Goal: Task Accomplishment & Management: Complete application form

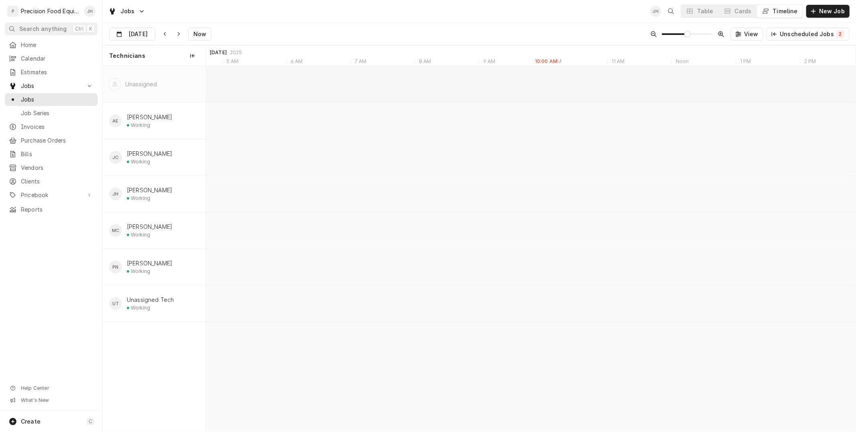
scroll to position [0, 12870]
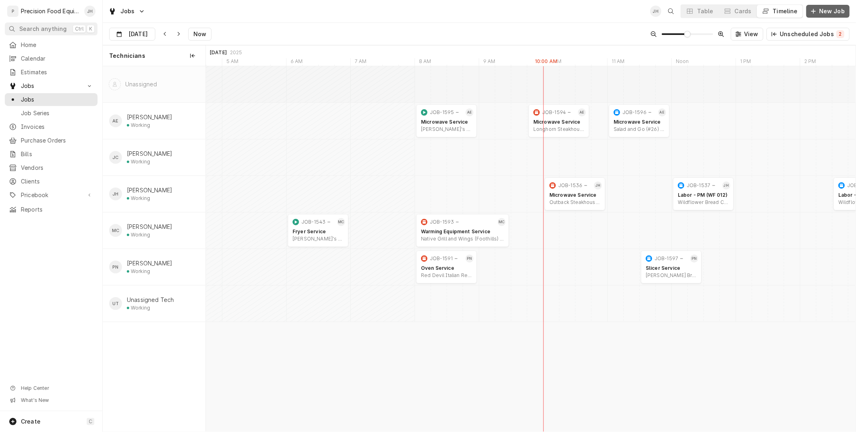
click at [828, 8] on span "New Job" at bounding box center [831, 11] width 29 height 8
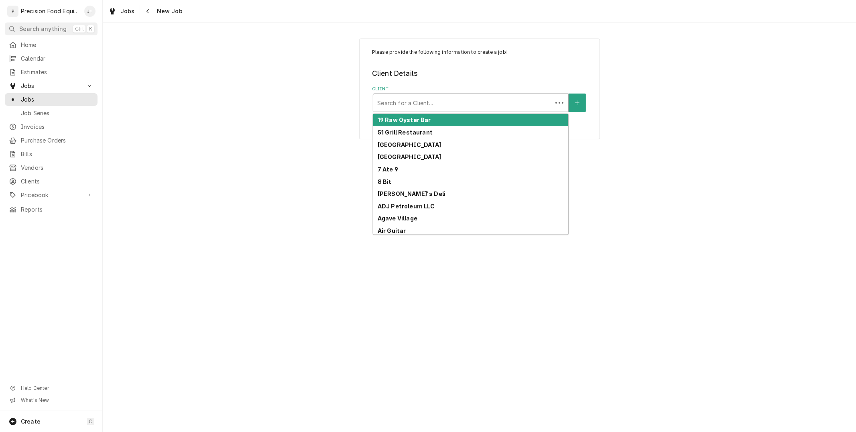
click at [444, 103] on div "Client" at bounding box center [462, 102] width 171 height 14
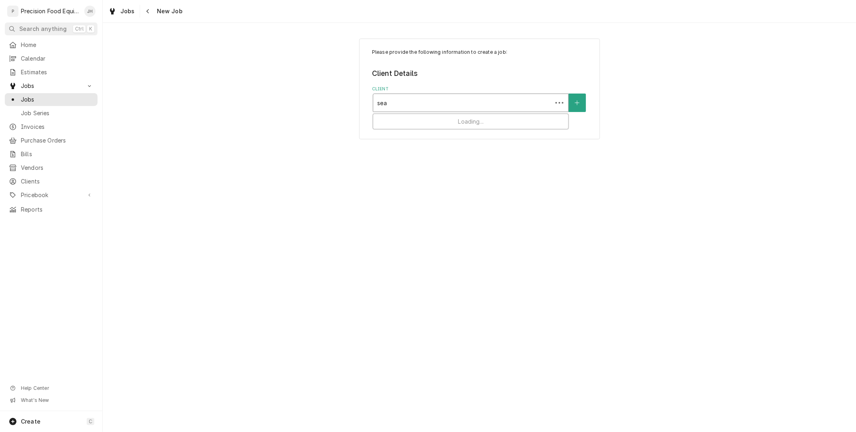
type input "seas"
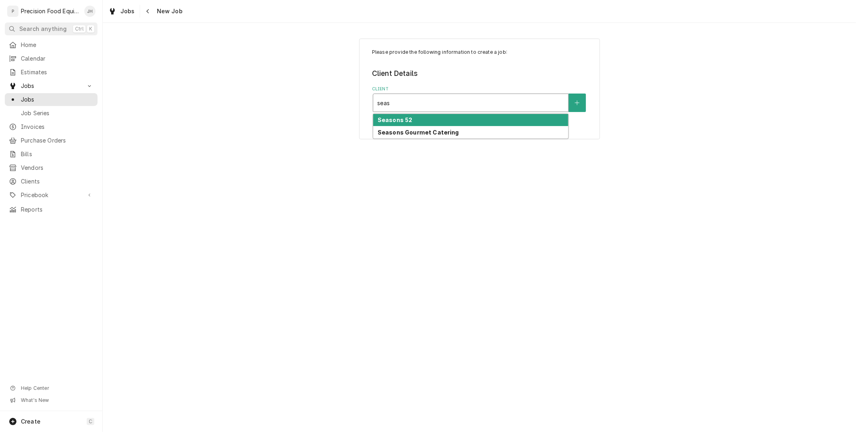
click at [444, 118] on div "Seasons 52" at bounding box center [470, 120] width 195 height 12
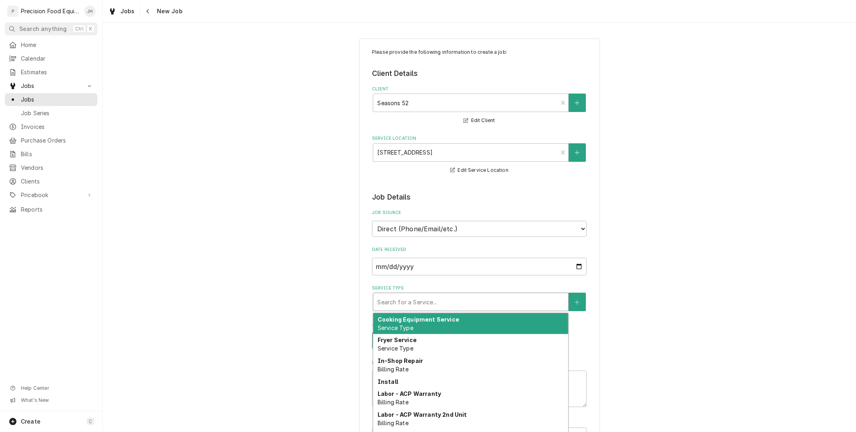
click at [508, 303] on div "Service Type" at bounding box center [470, 301] width 187 height 14
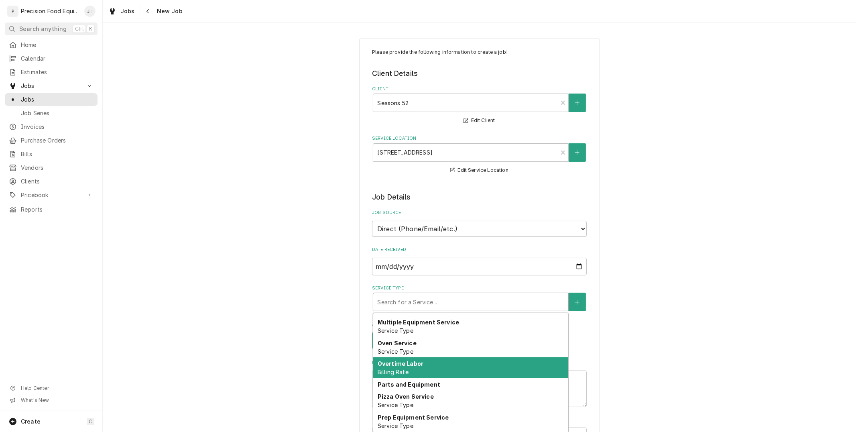
scroll to position [400, 0]
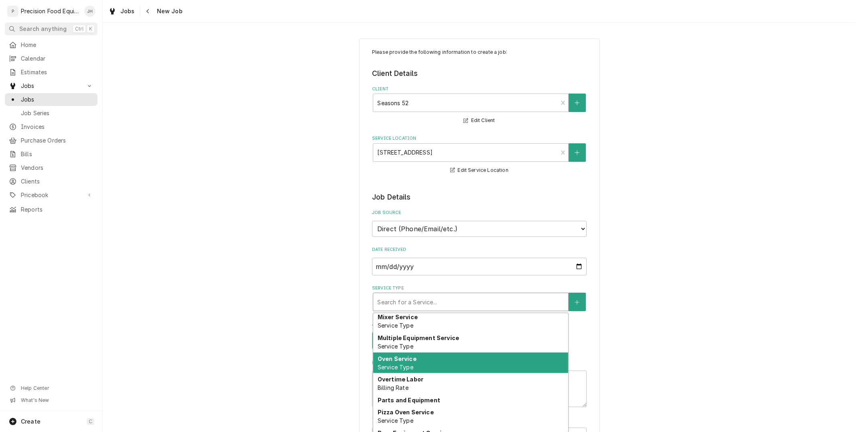
click at [443, 355] on div "Oven Service Service Type" at bounding box center [470, 362] width 195 height 21
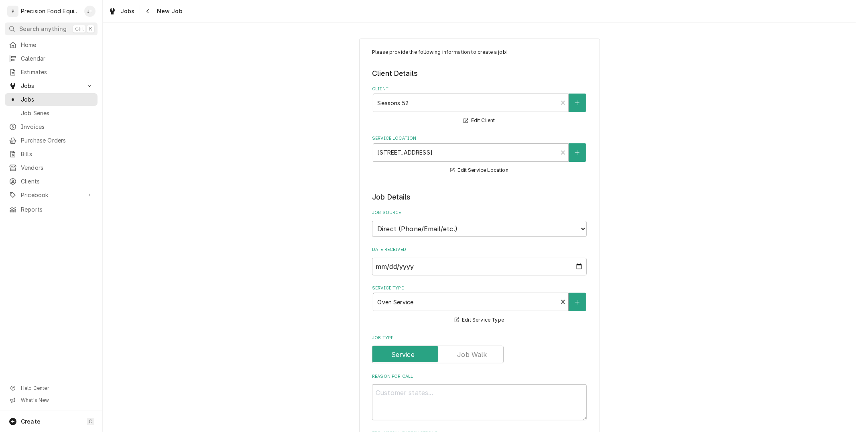
click at [448, 375] on label "Reason For Call" at bounding box center [479, 376] width 215 height 6
click at [448, 384] on textarea "Reason For Call" at bounding box center [479, 402] width 215 height 36
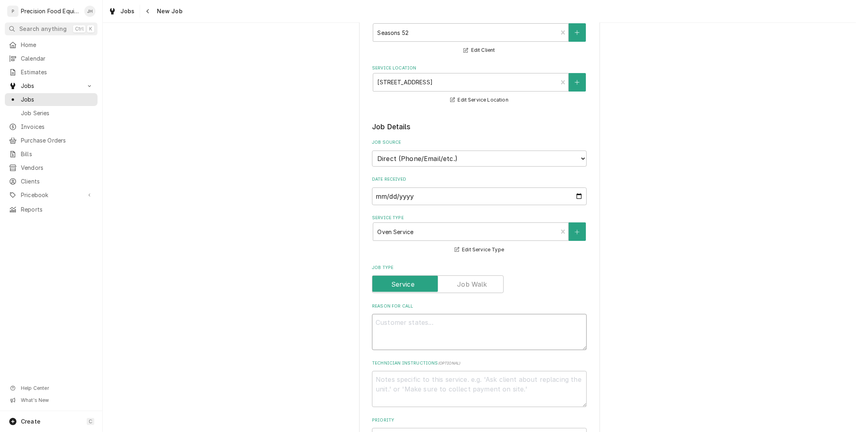
scroll to position [267, 0]
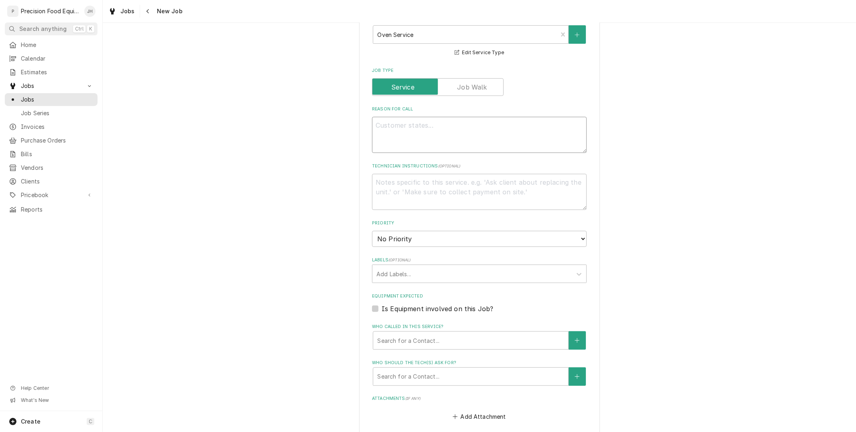
type textarea "x"
type textarea "t"
type textarea "x"
type textarea "th"
type textarea "x"
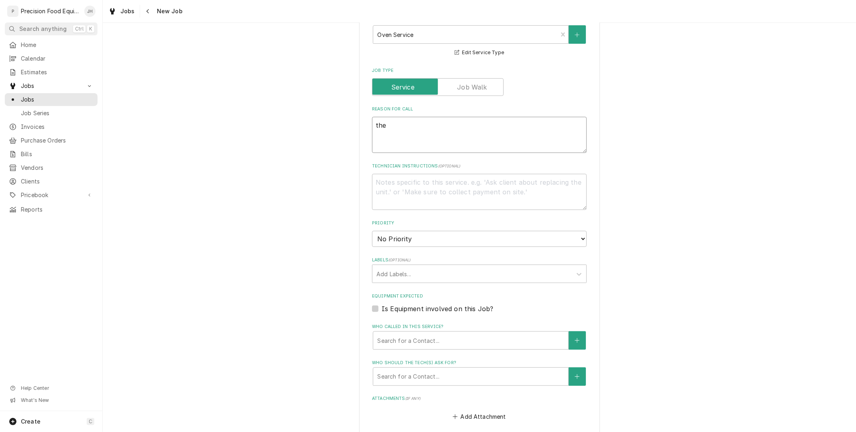
type textarea "they"
type textarea "x"
type textarea "they"
type textarea "x"
type textarea "they a"
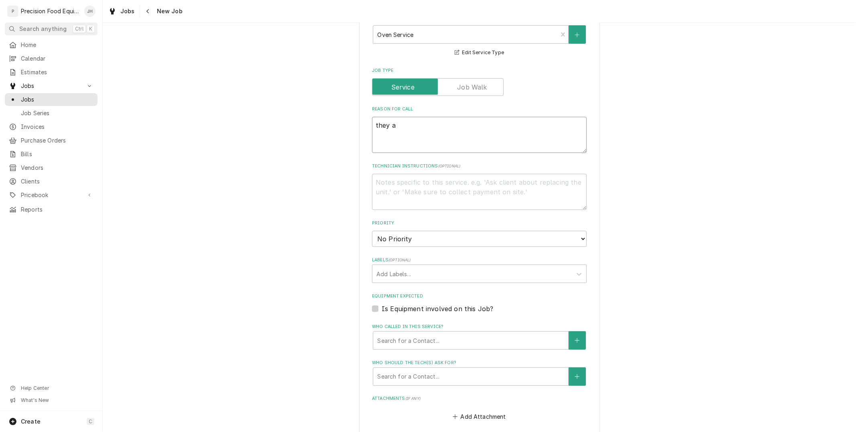
type textarea "x"
type textarea "they ar"
type textarea "x"
type textarea "they are"
type textarea "x"
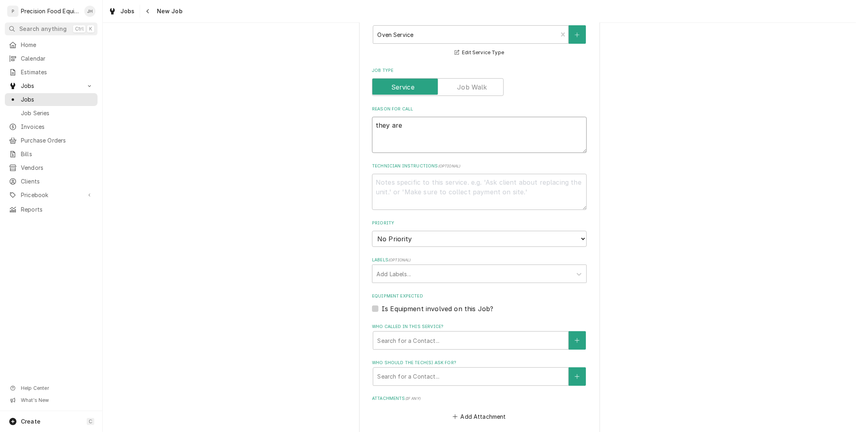
type textarea "they are"
type textarea "x"
type textarea "they are ne"
type textarea "x"
type textarea "they are nee"
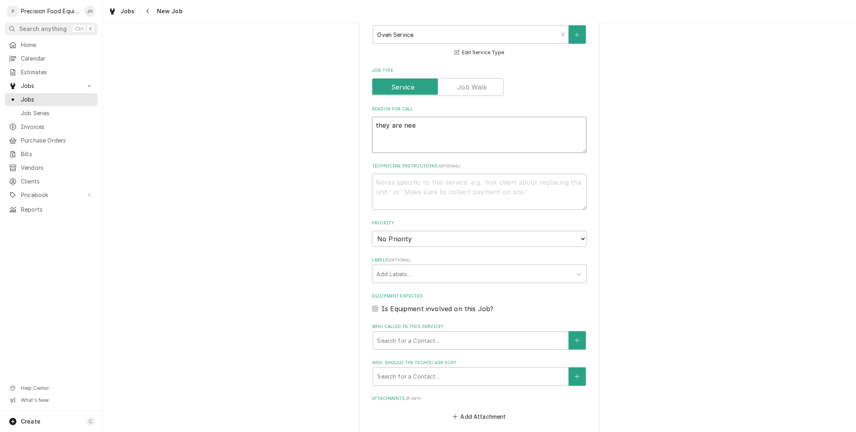
type textarea "x"
type textarea "they are need"
type textarea "x"
type textarea "they are needi"
type textarea "x"
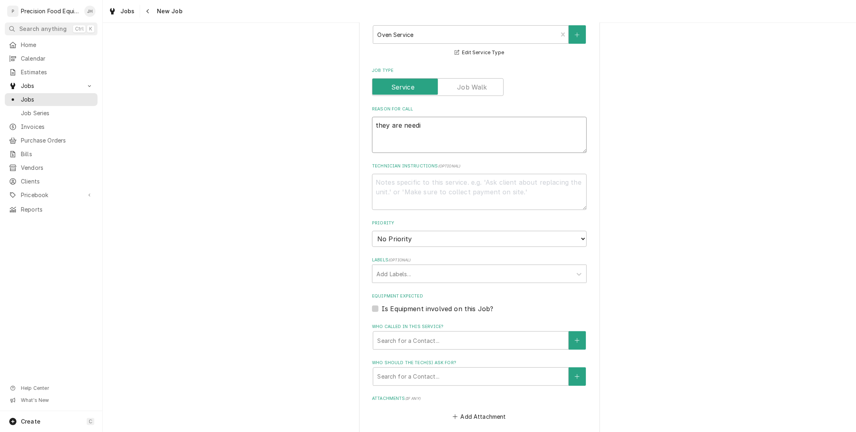
type textarea "they are needin"
type textarea "x"
type textarea "they are needing"
type textarea "x"
type textarea "they are needing"
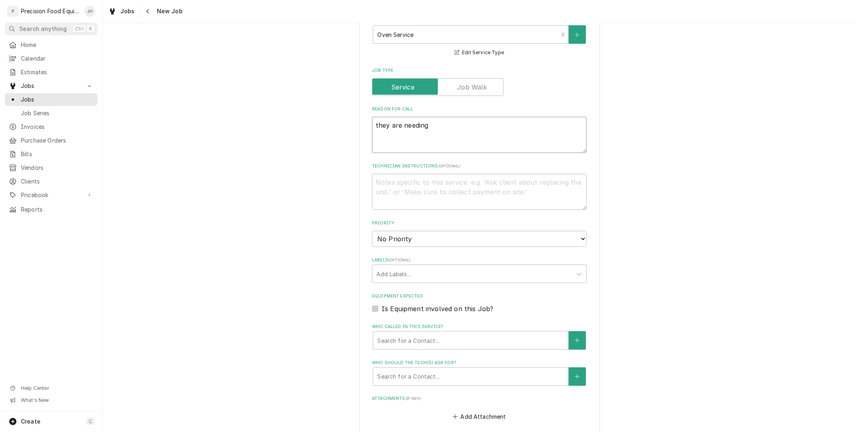
type textarea "x"
type textarea "they are needing al"
type textarea "x"
type textarea "they are needing all"
type textarea "x"
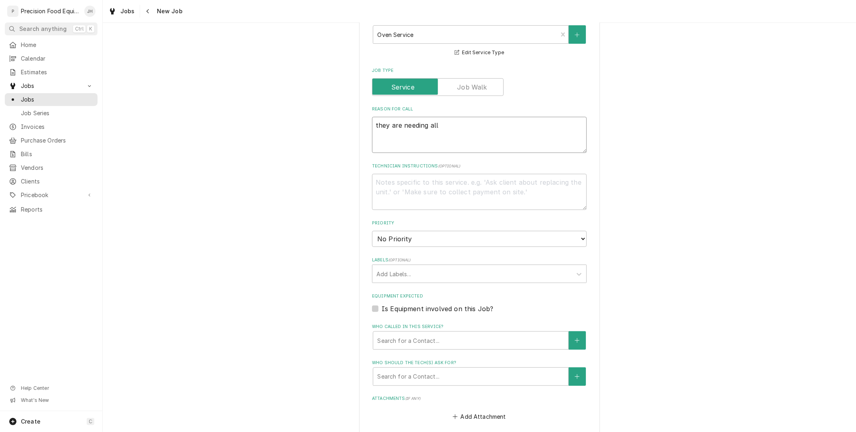
type textarea "they are needing all t"
type textarea "x"
type textarea "they are needing all th"
type textarea "x"
type textarea "they are needing all the"
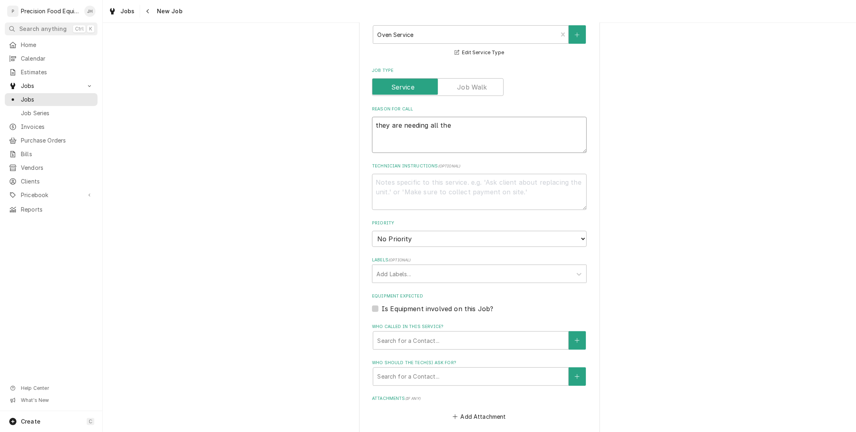
type textarea "x"
type textarea "they are needing all ther"
type textarea "x"
type textarea "they are needing all there"
type textarea "x"
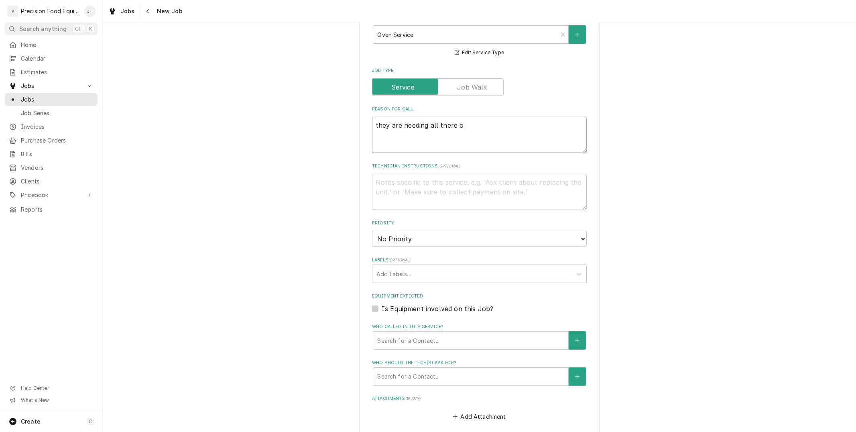
type textarea "they are needing all there ov"
type textarea "x"
type textarea "they are needing all there ove"
type textarea "x"
type textarea "they are needing all there oven"
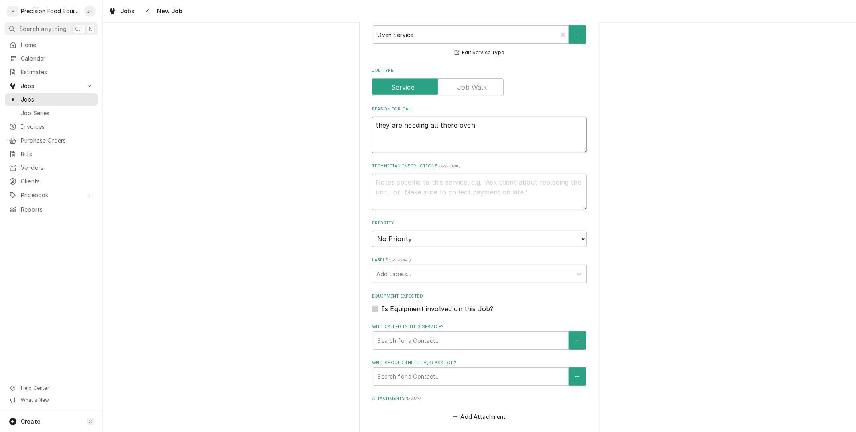
type textarea "x"
type textarea "they are needing all there ovens"
type textarea "x"
type textarea "they are needing all there ovens"
type textarea "x"
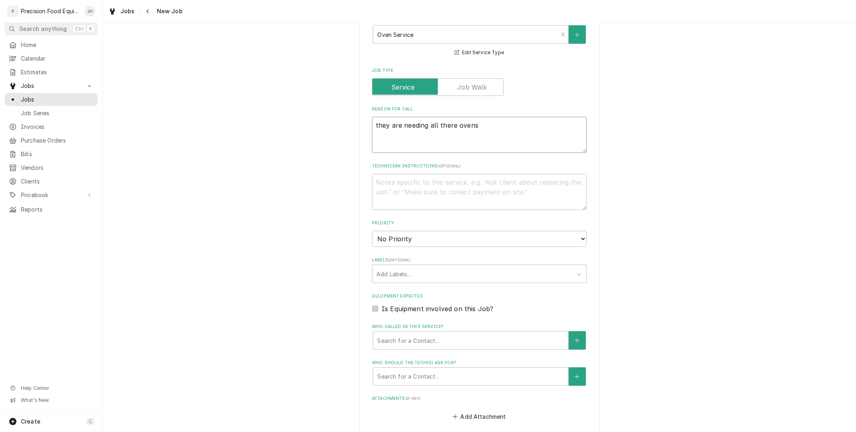
type textarea "they are needing all there ovens c"
type textarea "x"
type textarea "they are needing all there ovens ca"
type textarea "x"
type textarea "they are needing all there ovens cal"
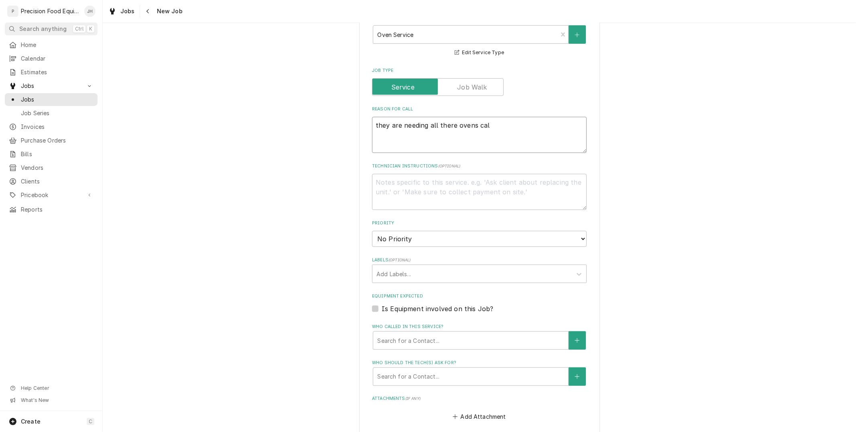
type textarea "x"
type textarea "they are needing all there ovens cala"
type textarea "x"
type textarea "they are needing all there ovens calab"
type textarea "x"
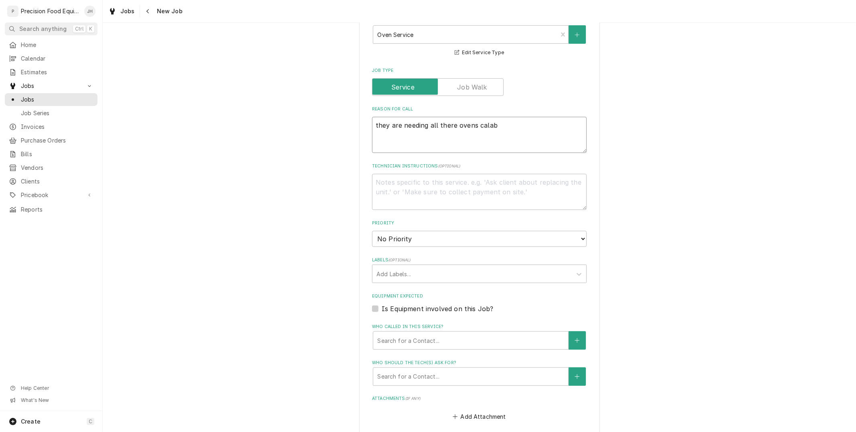
type textarea "they are needing all there ovens calabr"
type textarea "x"
type textarea "they are needing all there ovens calabra"
type textarea "x"
type textarea "they are needing all there ovens calabrat"
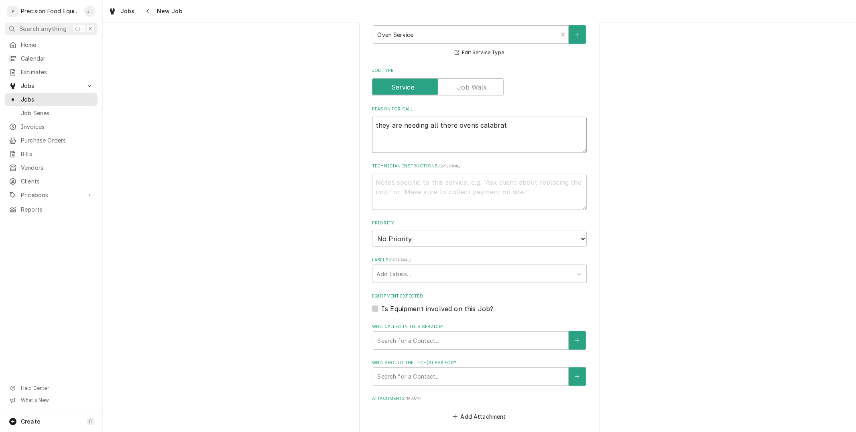
type textarea "x"
type textarea "they are needing all there ovens calabrate"
type textarea "x"
type textarea "they are needing all there ovens calabrated"
type textarea "x"
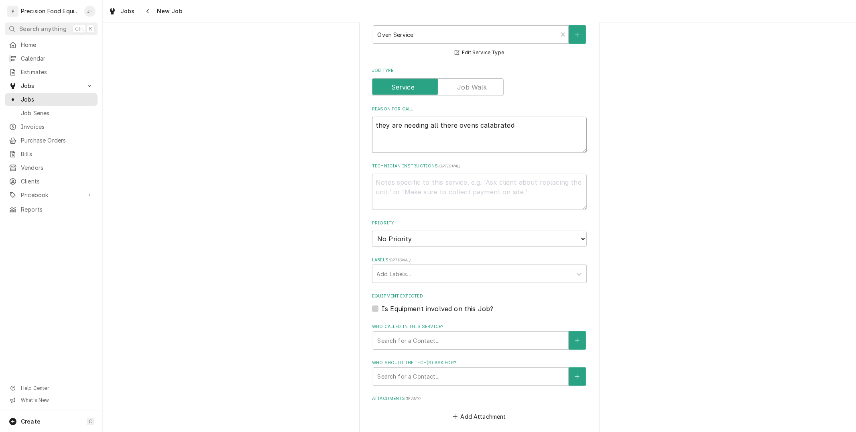
type textarea "they are needing all there ovens calibrated"
click at [530, 127] on textarea "they are needing all there ovens calibrated" at bounding box center [479, 135] width 215 height 36
click at [535, 133] on textarea "they are needing all there ovens calibrated" at bounding box center [479, 135] width 215 height 36
type textarea "x"
type textarea "they are needing all there ovens calibrated"
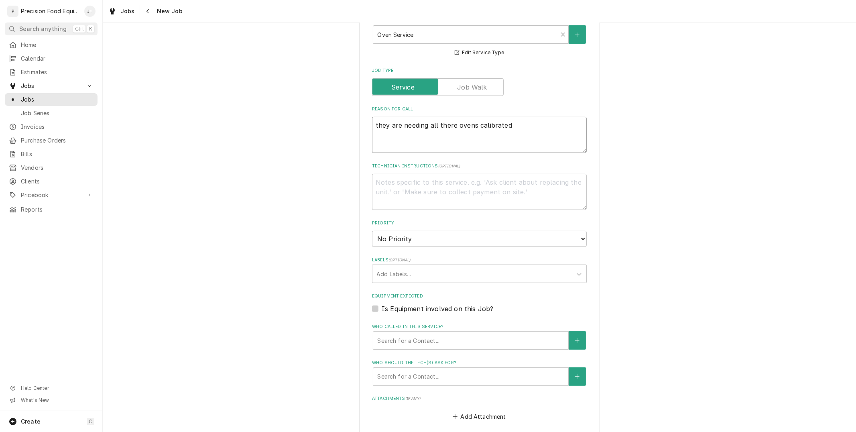
type textarea "x"
type textarea "they are needing all there ovens calibrated."
type textarea "x"
type textarea "they are needing all there ovens calibrated."
type textarea "x"
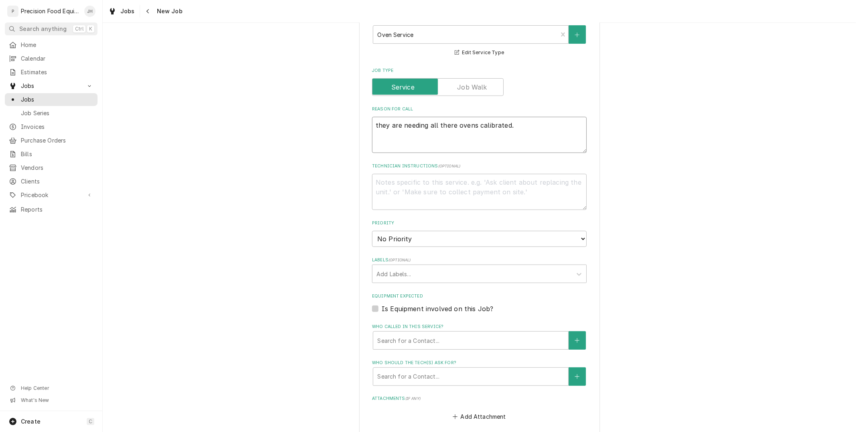
type textarea "they are needing all there ovens calibrated. T"
type textarea "x"
type textarea "they are needing all there ovens calibrated. Th"
type textarea "x"
type textarea "they are needing all there ovens calibrated. The"
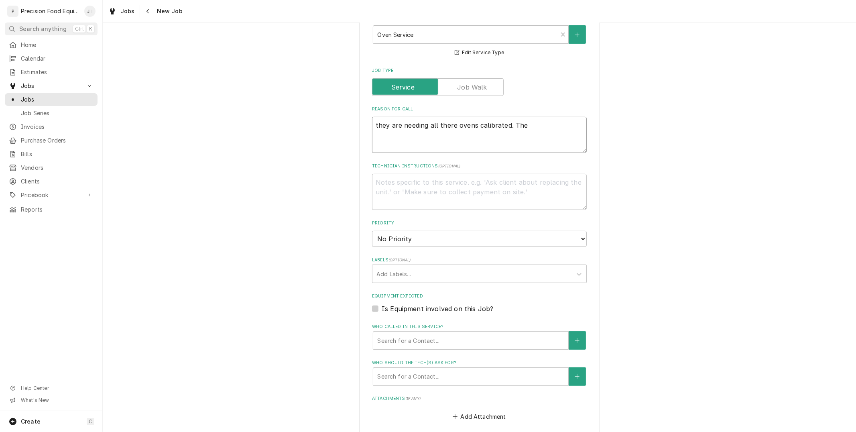
type textarea "x"
type textarea "they are needing all there ovens calibrated. Ther"
type textarea "x"
type textarea "they are needing all there ovens calibrated. There"
type textarea "x"
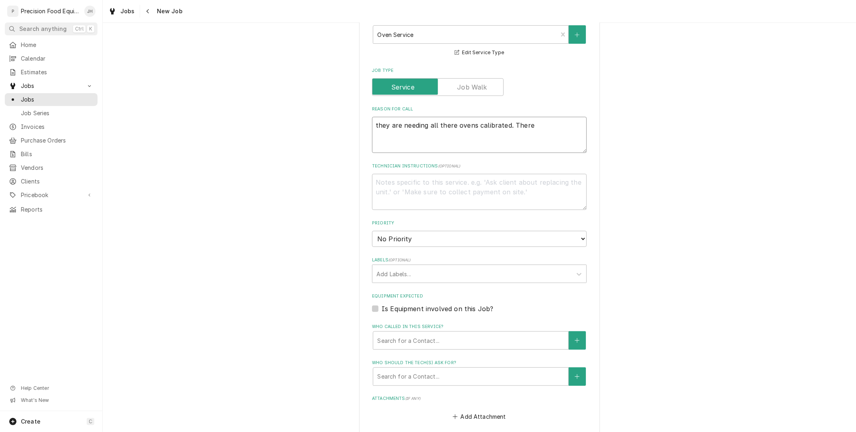
type textarea "they are needing all there ovens calibrated. There"
type textarea "x"
type textarea "they are needing all there ovens calibrated. There a"
type textarea "x"
type textarea "they are needing all there ovens calibrated. There ar"
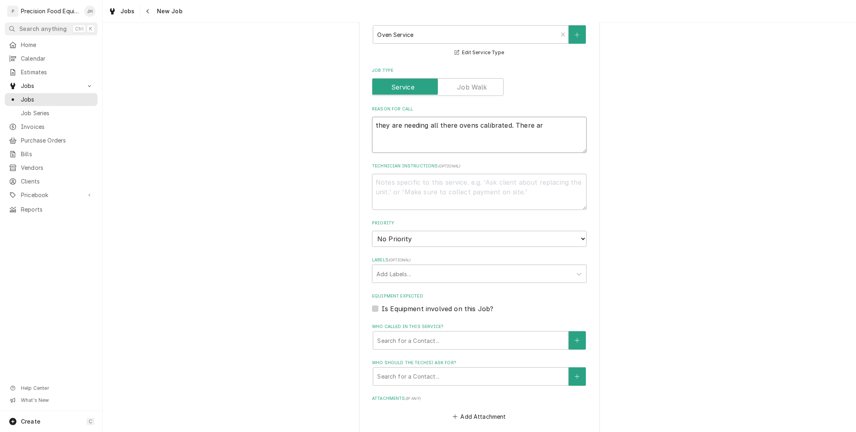
type textarea "x"
type textarea "they are needing all there ovens calibrated. There are"
type textarea "x"
type textarea "they are needing all there ovens calibrated. There are 4"
type textarea "x"
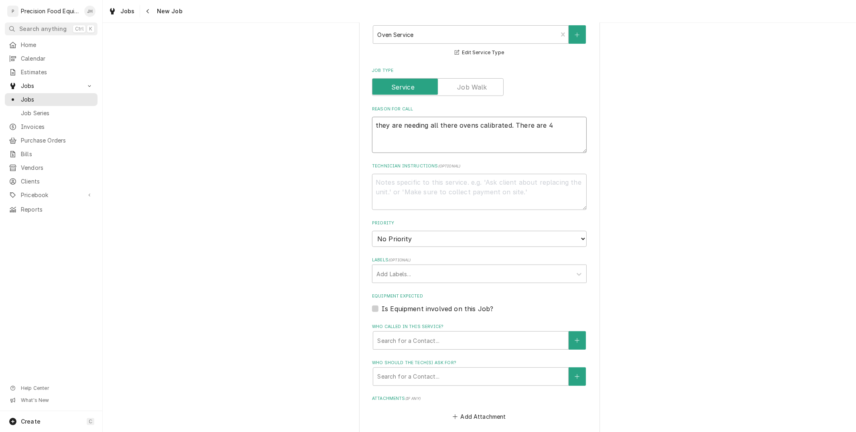
type textarea "they are needing all there ovens calibrated. There are 4"
type textarea "x"
type textarea "they are needing all there ovens calibrated. There are 4 o"
type textarea "x"
type textarea "they are needing all there ovens calibrated. There are 4 ov"
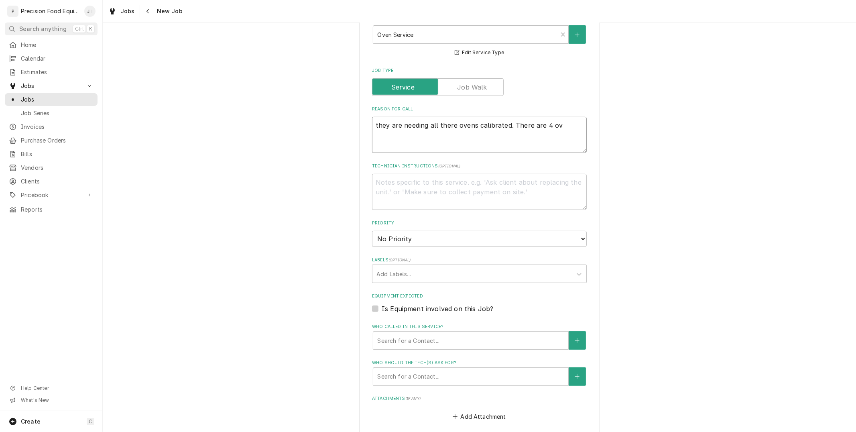
type textarea "x"
type textarea "they are needing all there ovens calibrated. There are 4 ove"
type textarea "x"
type textarea "they are needing all there ovens calibrated. There are 4 oven"
type textarea "x"
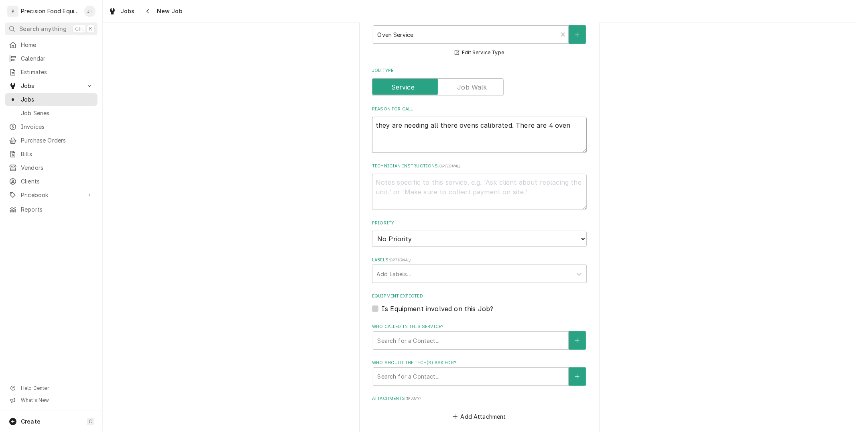
type textarea "they are needing all there ovens calibrated. There are 4 ovens"
type textarea "x"
type textarea "they are needing all there ovens calibrated. There are 4 ovens"
click at [375, 123] on textarea "they are needing all there ovens calibrated. There are 4 ovens" at bounding box center [479, 135] width 215 height 36
type textarea "x"
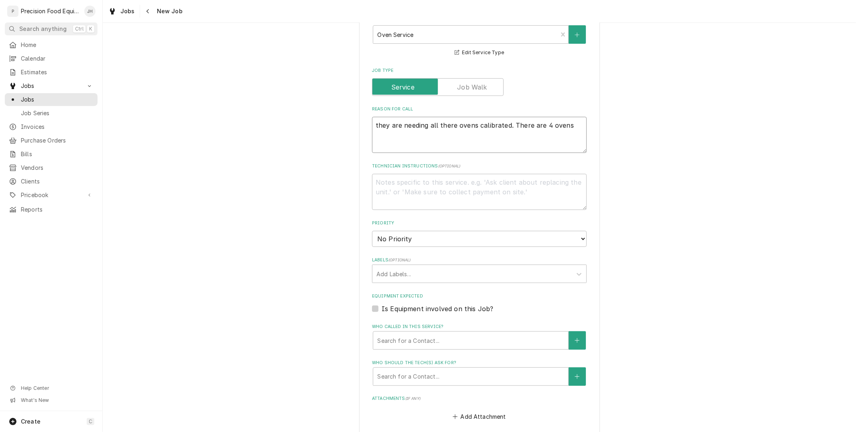
type textarea "hey are needing all there ovens calibrated. There are 4 ovens"
type textarea "x"
type textarea "They are needing all there ovens calibrated. There are 4 ovens"
type textarea "x"
type textarea "They are needing all there ovens calibrated. There are 4 ovens"
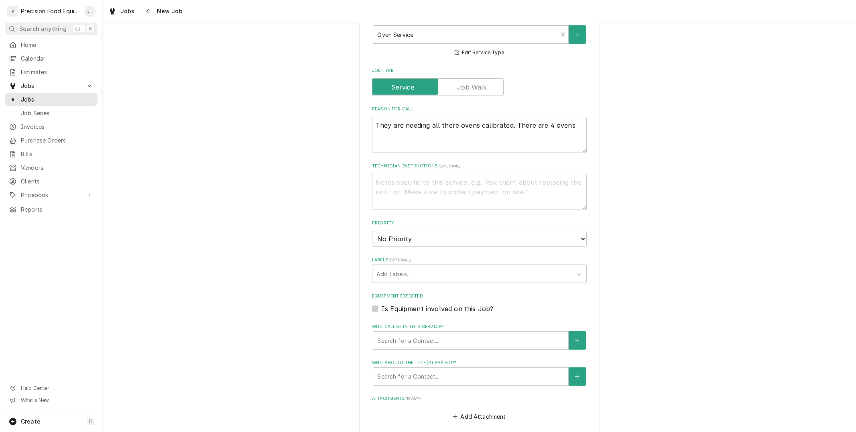
click at [431, 169] on div "Technician Instructions ( optional )" at bounding box center [479, 186] width 215 height 47
click at [437, 174] on textarea "Technician Instructions ( optional )" at bounding box center [479, 192] width 215 height 36
type textarea "x"
type textarea "J"
type textarea "x"
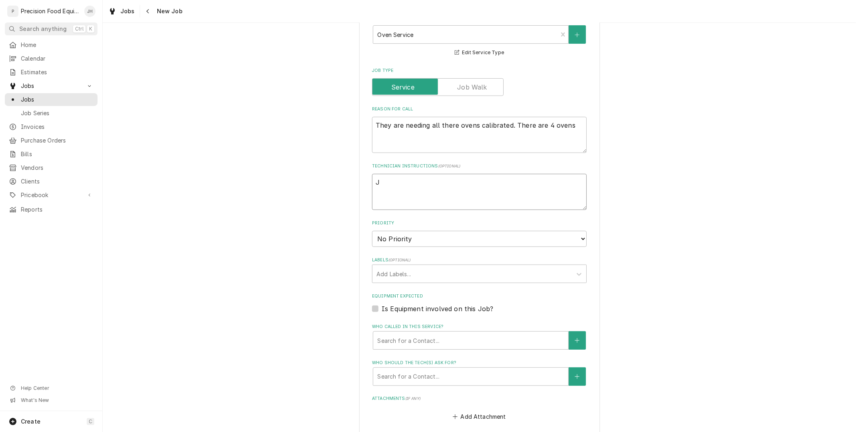
type textarea "Je"
type textarea "x"
type textarea "Jes"
type textarea "x"
type textarea "[PERSON_NAME]"
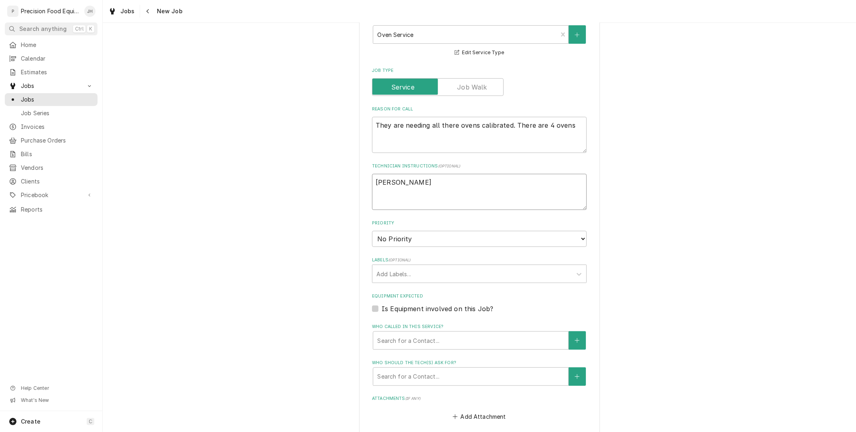
type textarea "x"
type textarea "[PERSON_NAME]"
type textarea "x"
type textarea "[PERSON_NAME]"
type textarea "x"
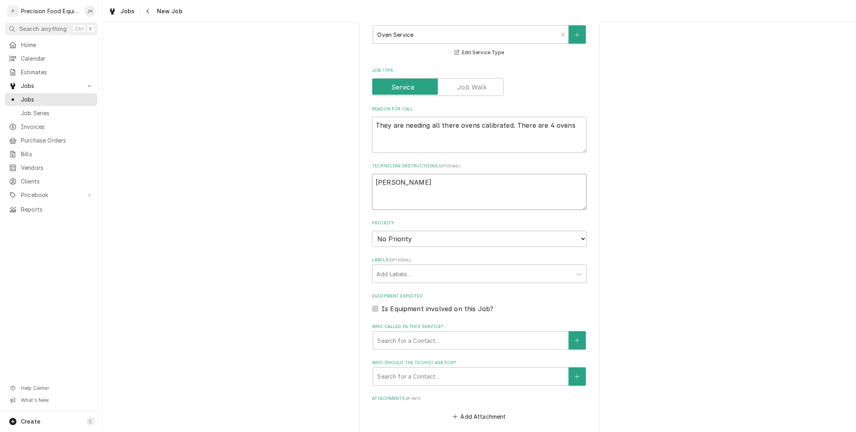
type textarea "[PERSON_NAME]"
type textarea "x"
type textarea "[PERSON_NAME]"
type textarea "x"
type textarea "[PERSON_NAME]"
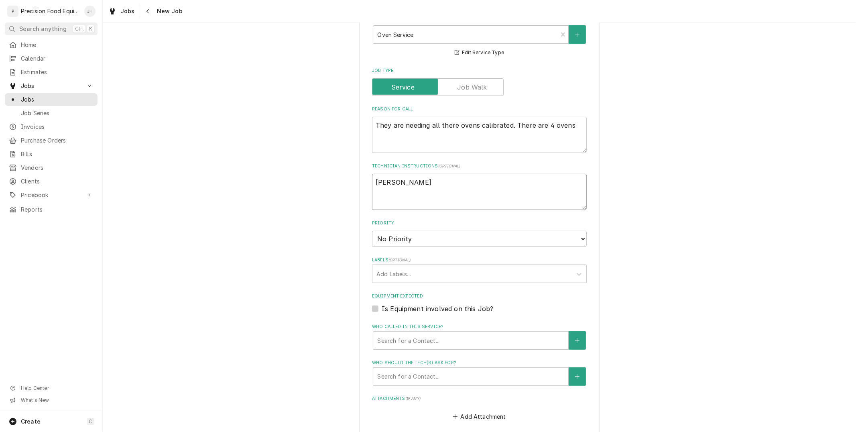
type textarea "x"
type textarea "[PERSON_NAME] said"
type textarea "x"
type textarea "[PERSON_NAME] said"
type textarea "x"
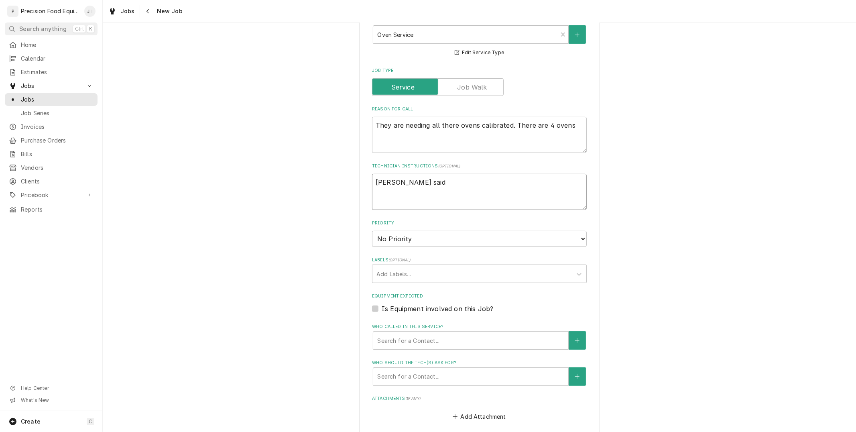
type textarea "[PERSON_NAME] said M"
type textarea "x"
type textarea "[PERSON_NAME] said [PERSON_NAME]"
type textarea "x"
type textarea "[PERSON_NAME] said [PERSON_NAME]"
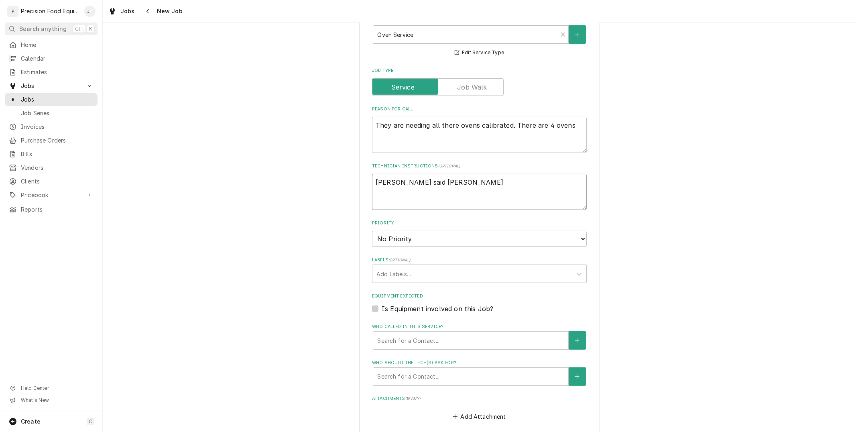
type textarea "x"
type textarea "[PERSON_NAME] said Mond"
type textarea "x"
type textarea "[PERSON_NAME] said [PERSON_NAME]"
type textarea "x"
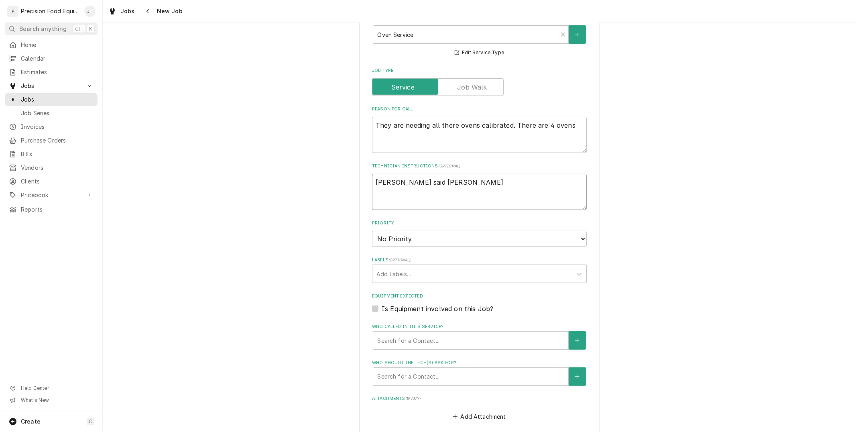
type textarea "[PERSON_NAME] said [DATE]"
type textarea "x"
type textarea "[PERSON_NAME] said [DATE]"
type textarea "x"
type textarea "[PERSON_NAME] said [DATE] at"
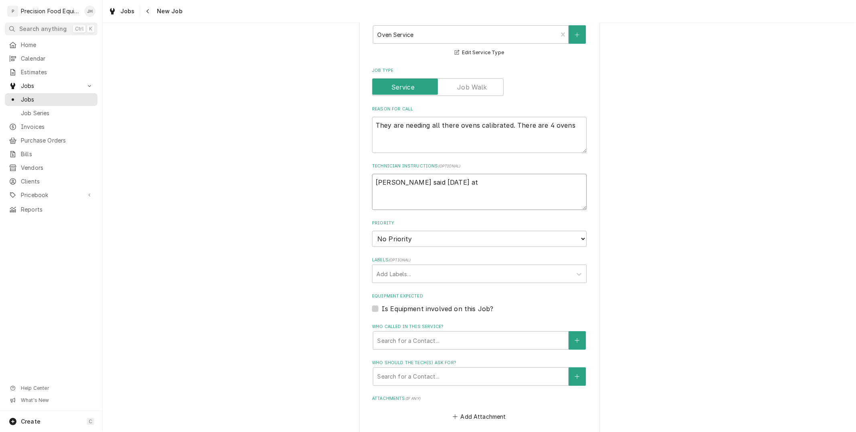
type textarea "x"
type textarea "[PERSON_NAME] said [DATE] at"
type textarea "x"
type textarea "[PERSON_NAME] said [DATE] at 8"
type textarea "x"
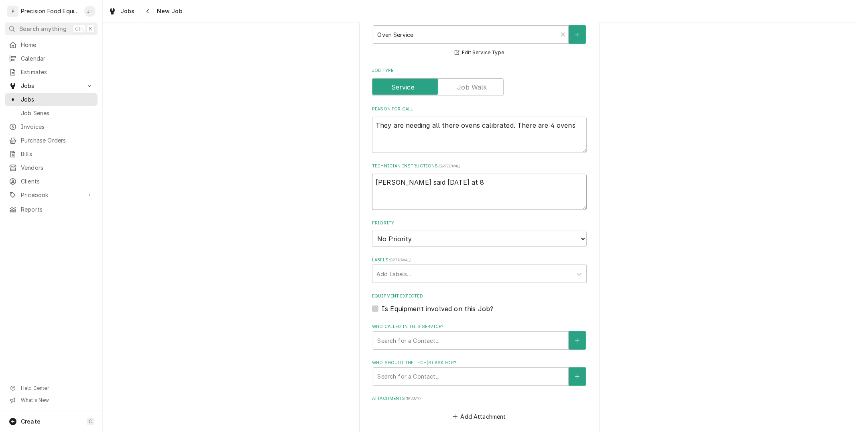
type textarea "[PERSON_NAME] said [DATE] at 8"
type textarea "x"
type textarea "[PERSON_NAME] said [DATE] at 8 a"
type textarea "x"
type textarea "[PERSON_NAME] said [DATE] at 8 am"
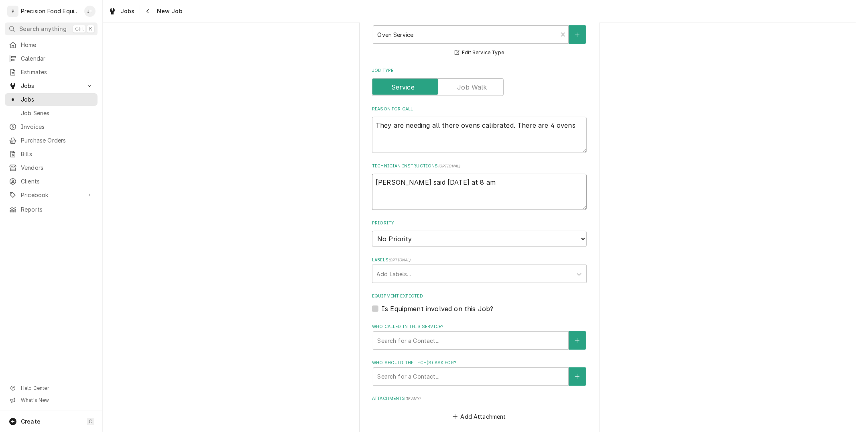
type textarea "x"
type textarea "[PERSON_NAME] said [DATE] at 8 am"
type textarea "x"
type textarea "[PERSON_NAME] said [DATE] at 8 am w"
type textarea "x"
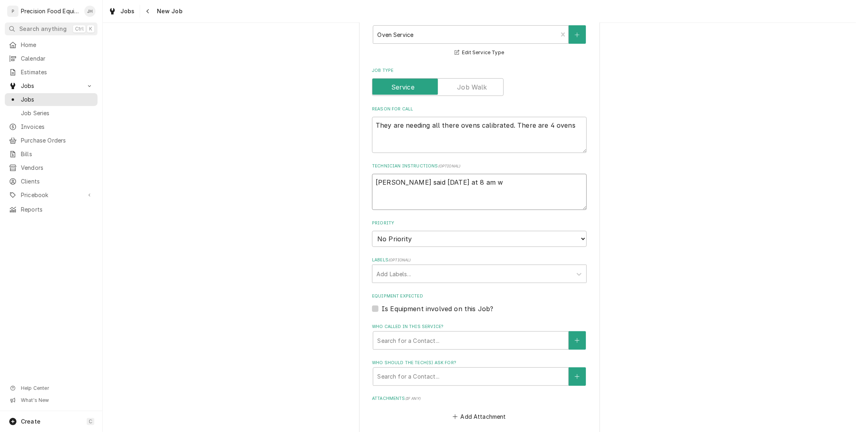
type textarea "[PERSON_NAME] said [DATE] at 8 am wo"
type textarea "x"
type textarea "[PERSON_NAME] said [DATE] at 8 am wor"
type textarea "x"
type textarea "[PERSON_NAME] said [DATE] at 8 am work"
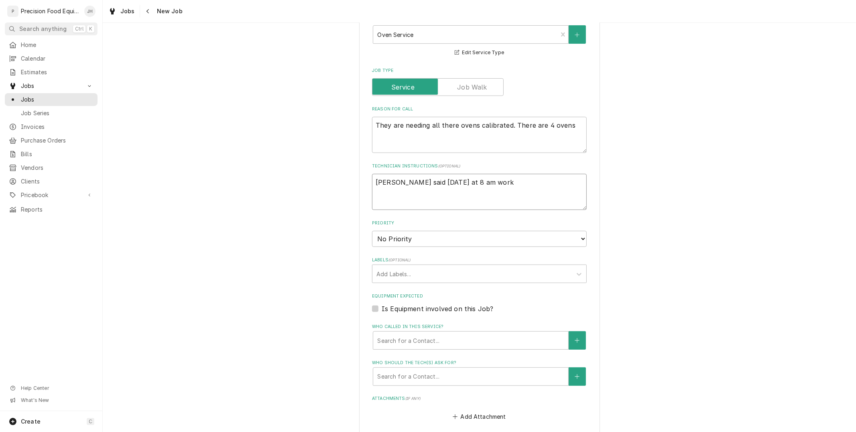
type textarea "x"
type textarea "[PERSON_NAME] said [DATE] at 8 am works"
type textarea "x"
type textarea "[PERSON_NAME] said [DATE] at 8 am works"
type textarea "x"
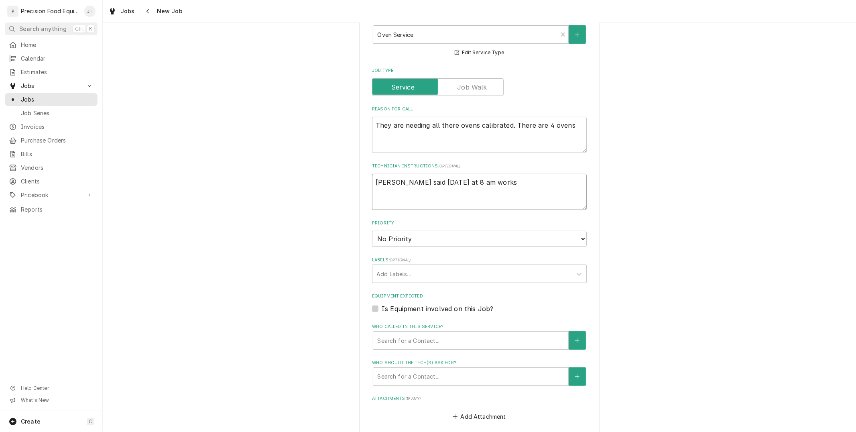
type textarea "[PERSON_NAME] said [DATE] at 8 am works f"
type textarea "x"
type textarea "[PERSON_NAME] said [DATE] at 8 am works fo"
type textarea "x"
type textarea "[PERSON_NAME] said [DATE] at 8 am works for"
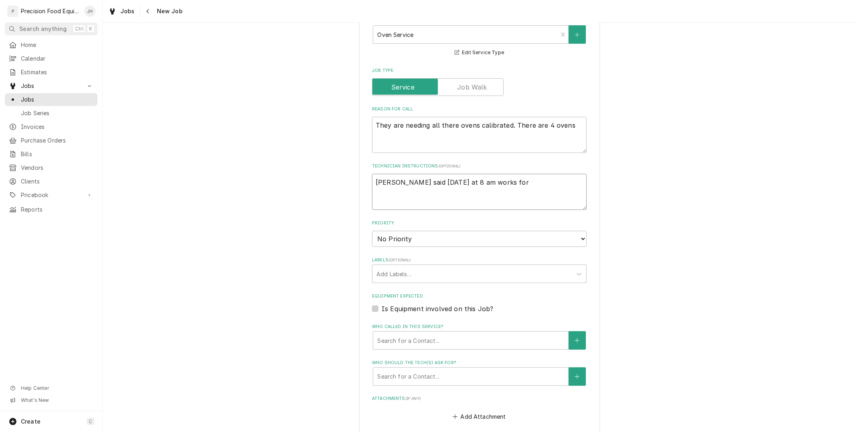
type textarea "x"
type textarea "[PERSON_NAME] said [DATE] at 8 am works for"
type textarea "x"
type textarea "[PERSON_NAME] said [DATE] at 8 am works for th"
type textarea "x"
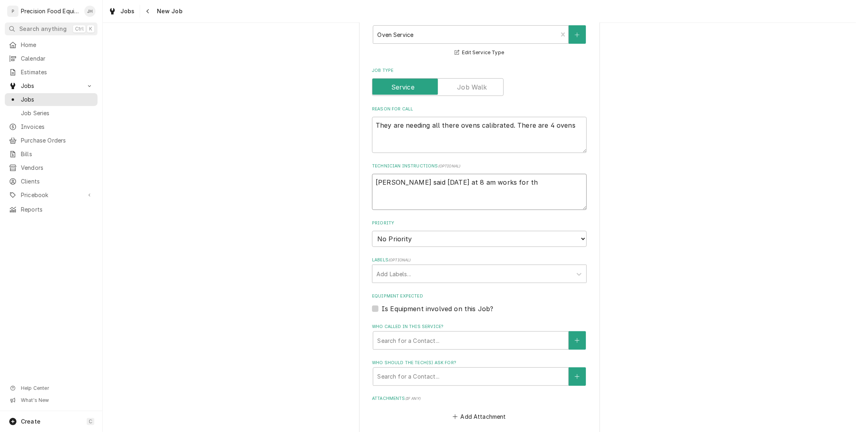
type textarea "[PERSON_NAME] said [DATE] at 8 am works for the"
type textarea "x"
type textarea "[PERSON_NAME] said [DATE] at 8 am works for them"
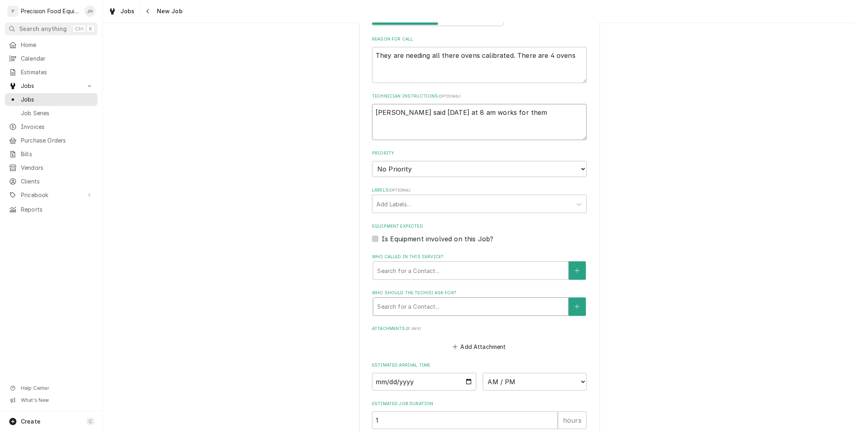
scroll to position [356, 0]
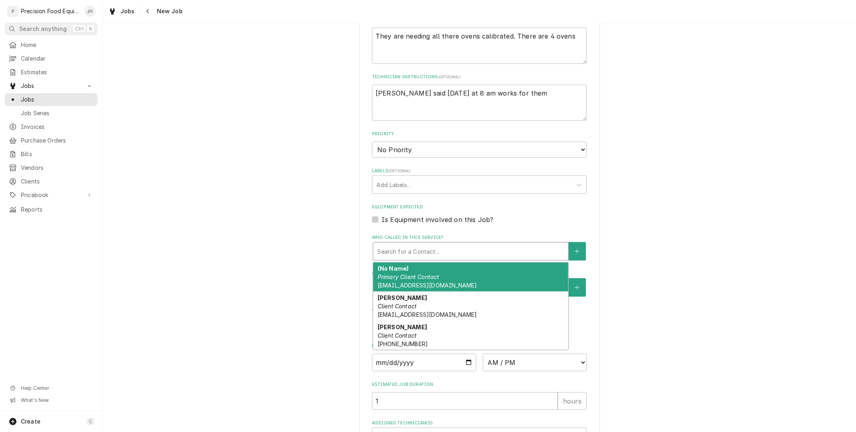
click at [462, 249] on div "Who called in this service?" at bounding box center [470, 251] width 187 height 14
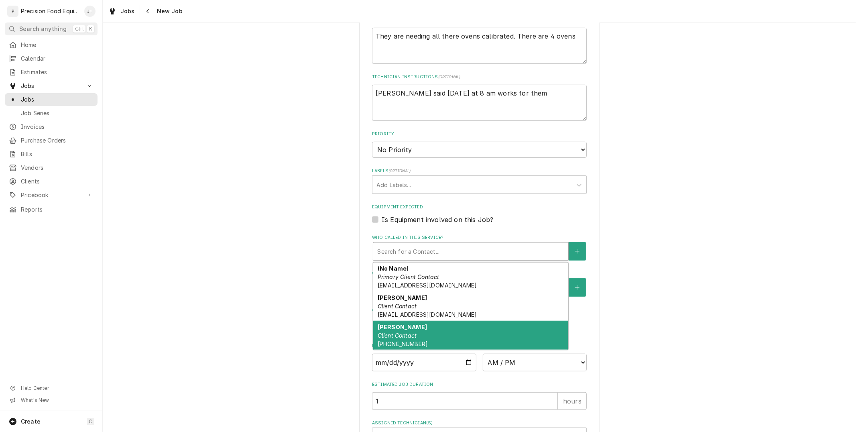
click at [449, 330] on div "[PERSON_NAME] Client Contact [PHONE_NUMBER]" at bounding box center [470, 335] width 195 height 29
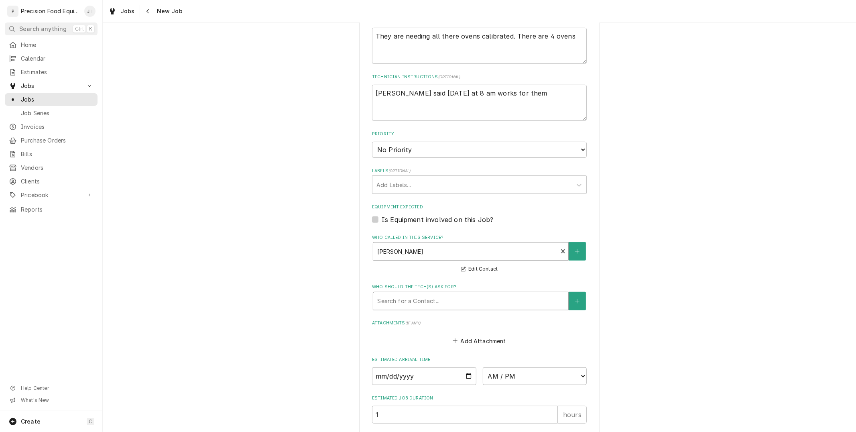
click at [452, 300] on div "Who should the tech(s) ask for?" at bounding box center [470, 301] width 187 height 14
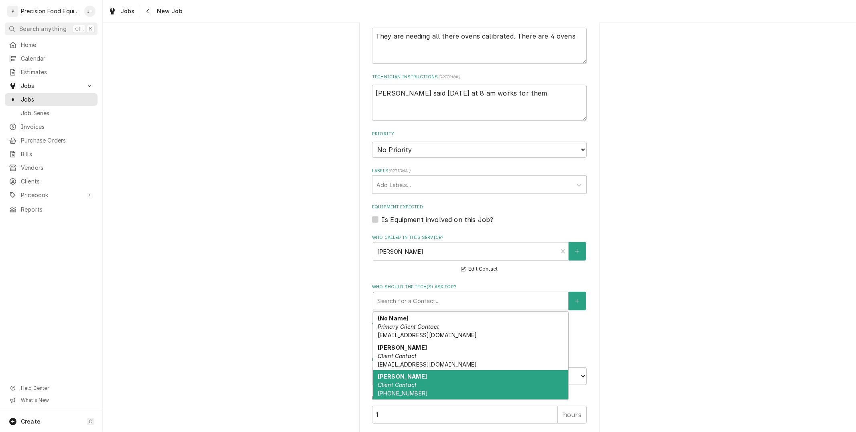
click at [440, 382] on div "[PERSON_NAME] Client Contact [PHONE_NUMBER]" at bounding box center [470, 384] width 195 height 29
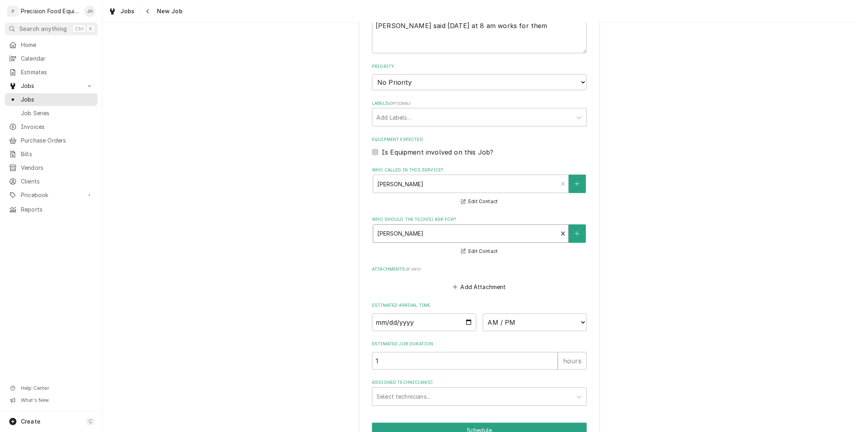
scroll to position [465, 0]
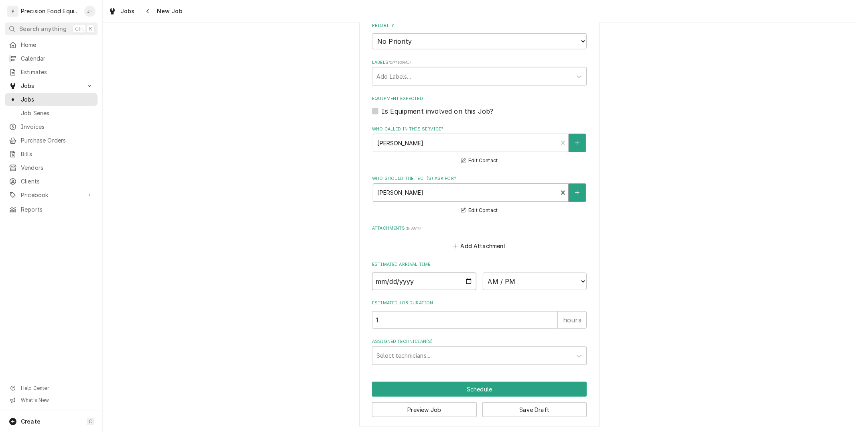
click at [463, 282] on input "Date" at bounding box center [424, 281] width 104 height 18
click at [528, 282] on select "AM / PM 6:00 AM 6:15 AM 6:30 AM 6:45 AM 7:00 AM 7:15 AM 7:30 AM 7:45 AM 8:00 AM…" at bounding box center [535, 281] width 104 height 18
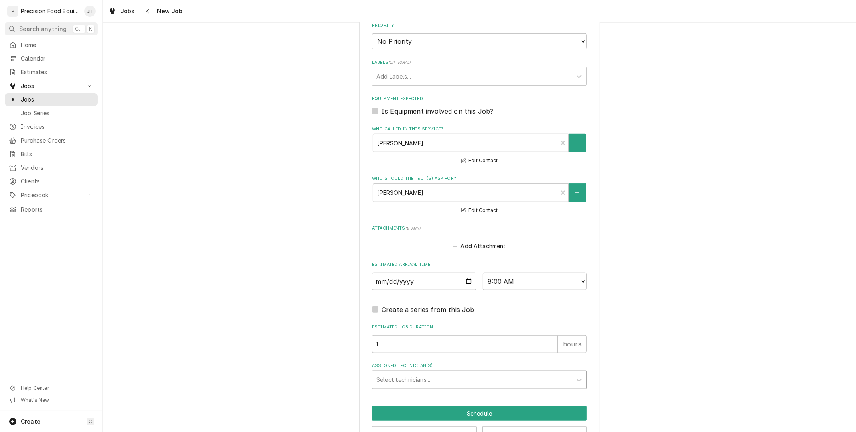
click at [483, 372] on div "Assigned Technician(s)" at bounding box center [471, 379] width 191 height 14
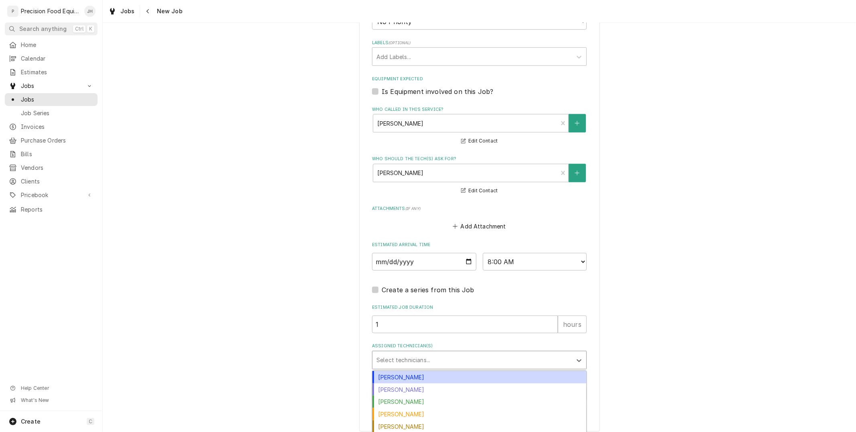
scroll to position [495, 0]
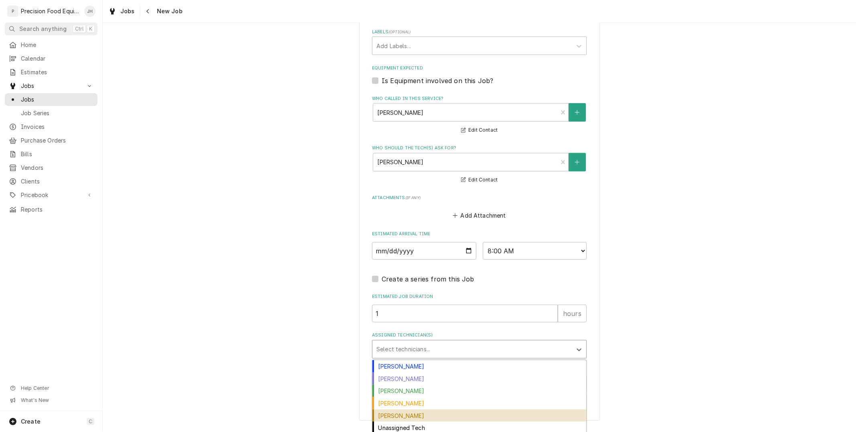
click at [465, 412] on div "[PERSON_NAME]" at bounding box center [479, 415] width 214 height 12
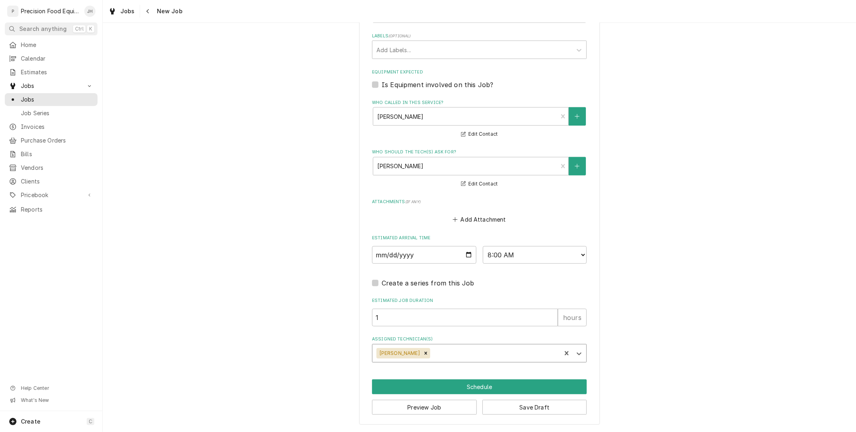
scroll to position [489, 0]
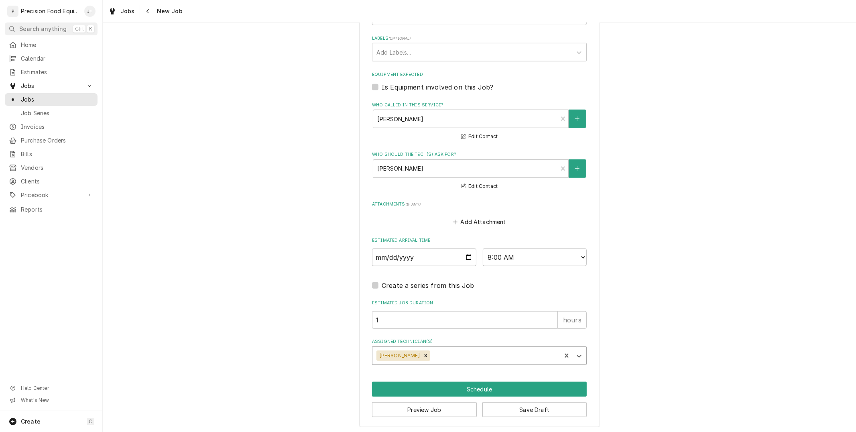
click at [493, 384] on button "Schedule" at bounding box center [479, 389] width 215 height 15
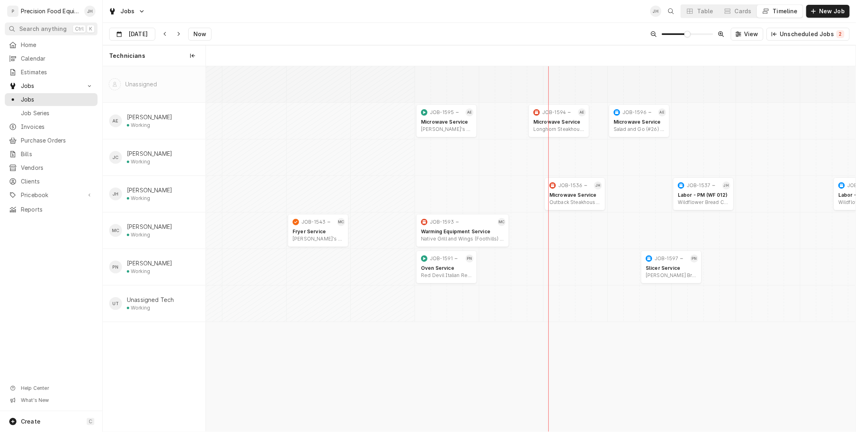
scroll to position [0, 12870]
